Goal: Find specific page/section: Find specific page/section

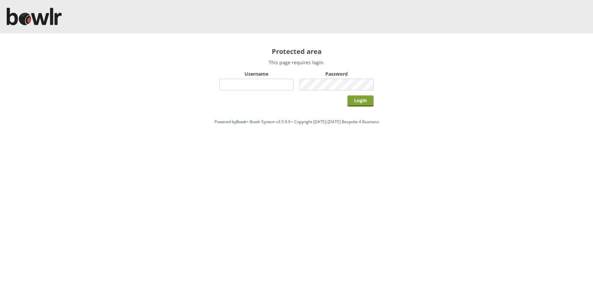
type input "grahamw"
click at [358, 100] on input "Login" at bounding box center [360, 100] width 26 height 11
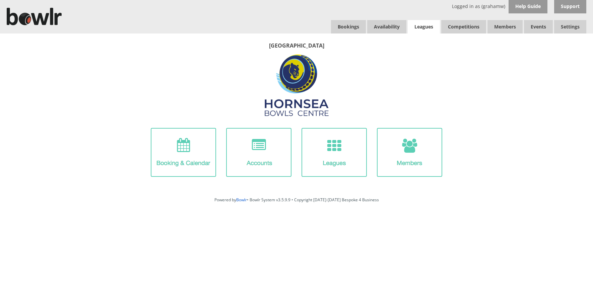
click at [423, 25] on link "Leagues" at bounding box center [424, 26] width 32 height 13
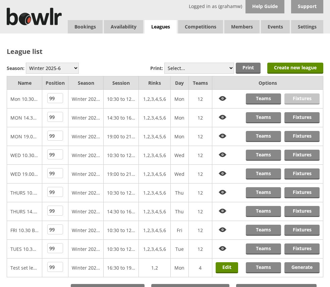
click at [300, 98] on link "Fixtures" at bounding box center [301, 98] width 35 height 11
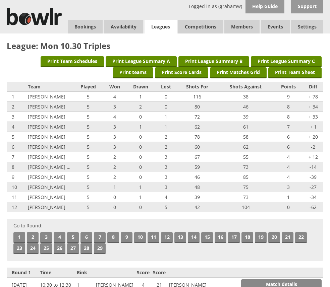
click at [160, 24] on link "Leagues" at bounding box center [160, 27] width 32 height 14
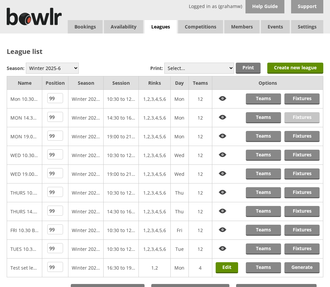
click at [298, 117] on link "Fixtures" at bounding box center [301, 117] width 35 height 11
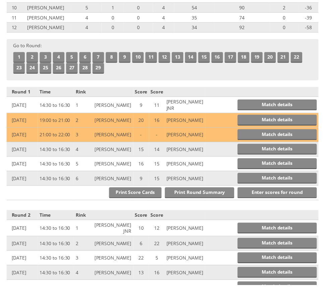
scroll to position [201, 0]
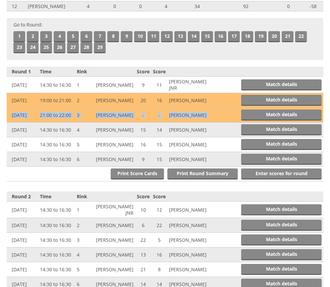
drag, startPoint x: 215, startPoint y: 117, endPoint x: 9, endPoint y: 119, distance: 206.1
click at [9, 119] on tr "8 Sep 2025 21:00 to 22:00 3 Robert Maxwell - - Bill Western Match details" at bounding box center [165, 115] width 316 height 15
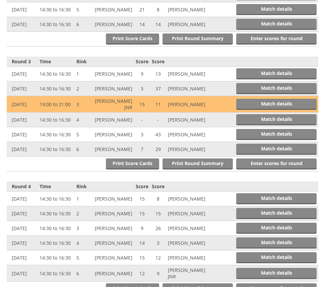
scroll to position [469, 0]
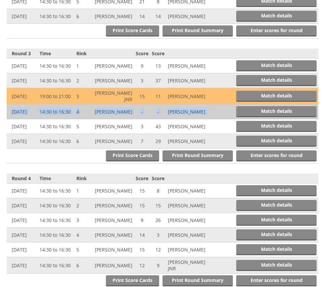
drag, startPoint x: 212, startPoint y: 128, endPoint x: 9, endPoint y: 128, distance: 203.0
click at [9, 119] on tr "22 Sep 2025 14:30 to 16:30 4 Beryl Walker - - Leslie Watts Match details" at bounding box center [163, 112] width 312 height 15
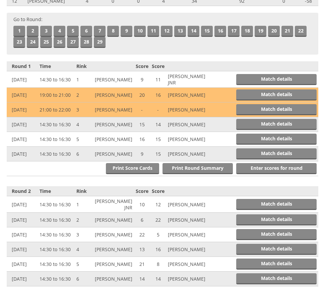
scroll to position [201, 0]
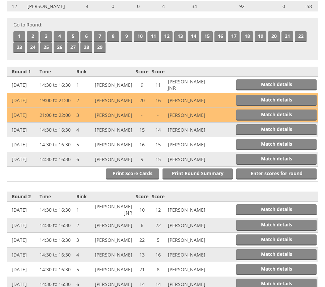
click at [207, 115] on td "Match details" at bounding box center [262, 115] width 111 height 15
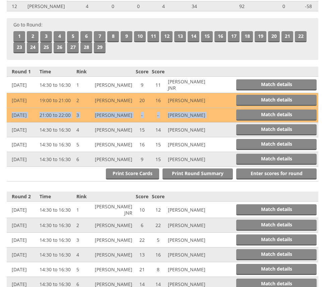
drag, startPoint x: 205, startPoint y: 117, endPoint x: 7, endPoint y: 115, distance: 198.0
click at [7, 115] on tr "8 Sep 2025 21:00 to 22:00 3 Robert Maxwell - - Bill Western Match details" at bounding box center [163, 115] width 312 height 15
click at [212, 116] on td "Match details" at bounding box center [262, 115] width 111 height 15
click at [215, 116] on td "Match details" at bounding box center [262, 115] width 111 height 15
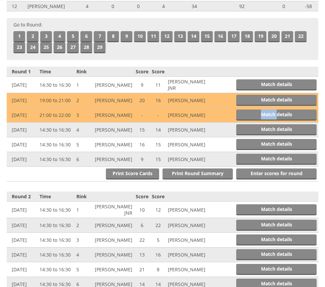
click at [215, 116] on td "Match details" at bounding box center [262, 115] width 111 height 15
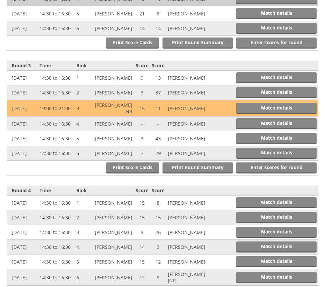
scroll to position [469, 0]
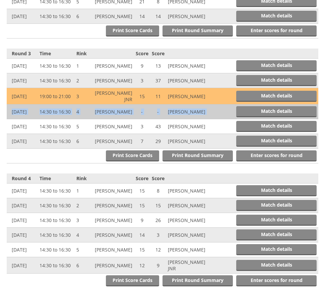
drag, startPoint x: 205, startPoint y: 129, endPoint x: 12, endPoint y: 131, distance: 192.3
click at [10, 119] on tr "22 Sep 2025 14:30 to 16:30 4 Beryl Walker - - Leslie Watts Match details" at bounding box center [163, 112] width 312 height 15
click at [9, 119] on td "22 Sep 2025" at bounding box center [22, 112] width 31 height 15
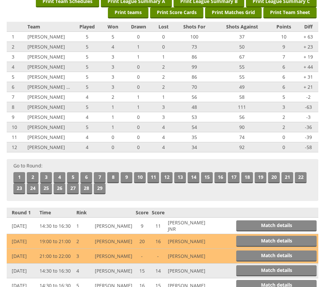
scroll to position [0, 0]
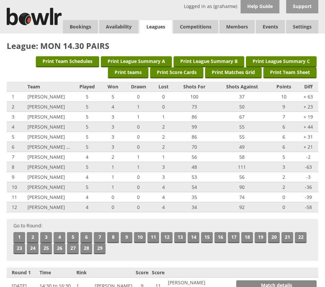
click at [154, 25] on link "Leagues" at bounding box center [156, 27] width 32 height 14
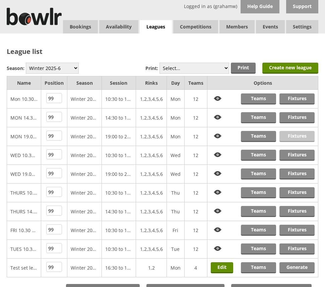
click at [298, 134] on link "Fixtures" at bounding box center [296, 136] width 35 height 11
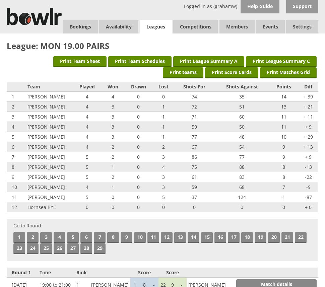
click at [157, 24] on link "Leagues" at bounding box center [156, 27] width 32 height 14
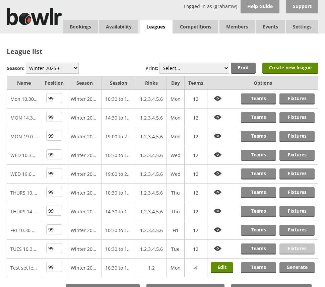
click at [291, 248] on link "Fixtures" at bounding box center [296, 249] width 35 height 11
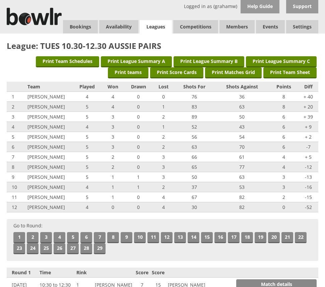
click at [153, 25] on link "Leagues" at bounding box center [156, 27] width 32 height 14
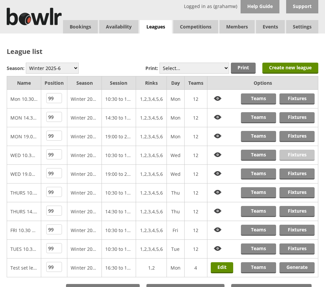
click at [294, 155] on link "Fixtures" at bounding box center [296, 155] width 35 height 11
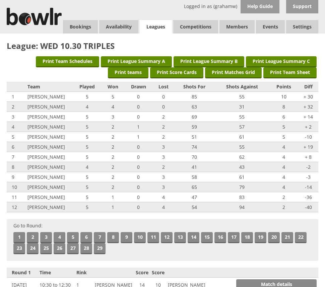
click at [153, 24] on link "Leagues" at bounding box center [156, 27] width 32 height 14
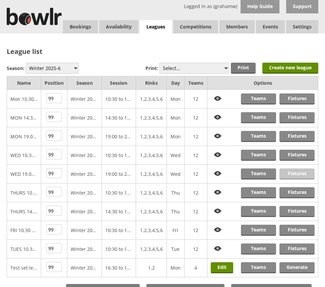
click at [294, 174] on link "Fixtures" at bounding box center [296, 174] width 35 height 11
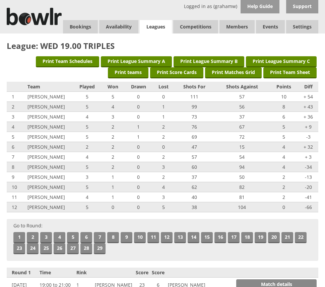
click at [159, 25] on link "Leagues" at bounding box center [156, 27] width 32 height 14
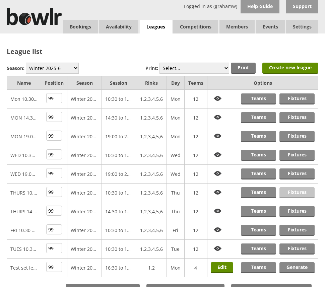
click at [291, 191] on link "Fixtures" at bounding box center [296, 192] width 35 height 11
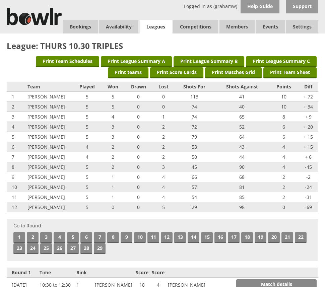
click at [155, 26] on link "Leagues" at bounding box center [156, 27] width 32 height 14
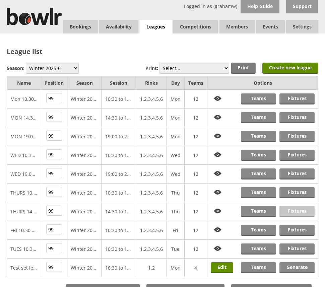
click at [297, 210] on link "Fixtures" at bounding box center [296, 211] width 35 height 11
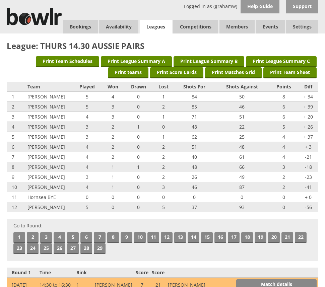
click at [155, 25] on link "Leagues" at bounding box center [156, 27] width 32 height 14
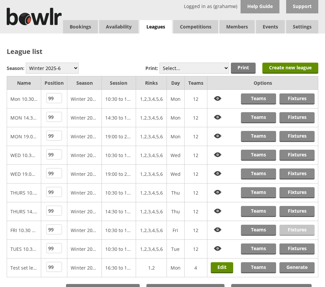
click at [297, 229] on link "Fixtures" at bounding box center [296, 230] width 35 height 11
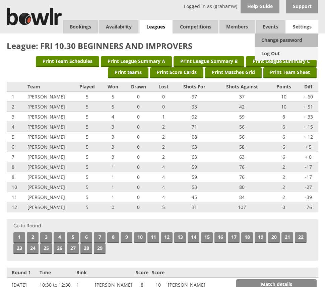
click at [270, 53] on link "Log Out" at bounding box center [287, 53] width 64 height 13
